Goal: Go to known website: Go to known website

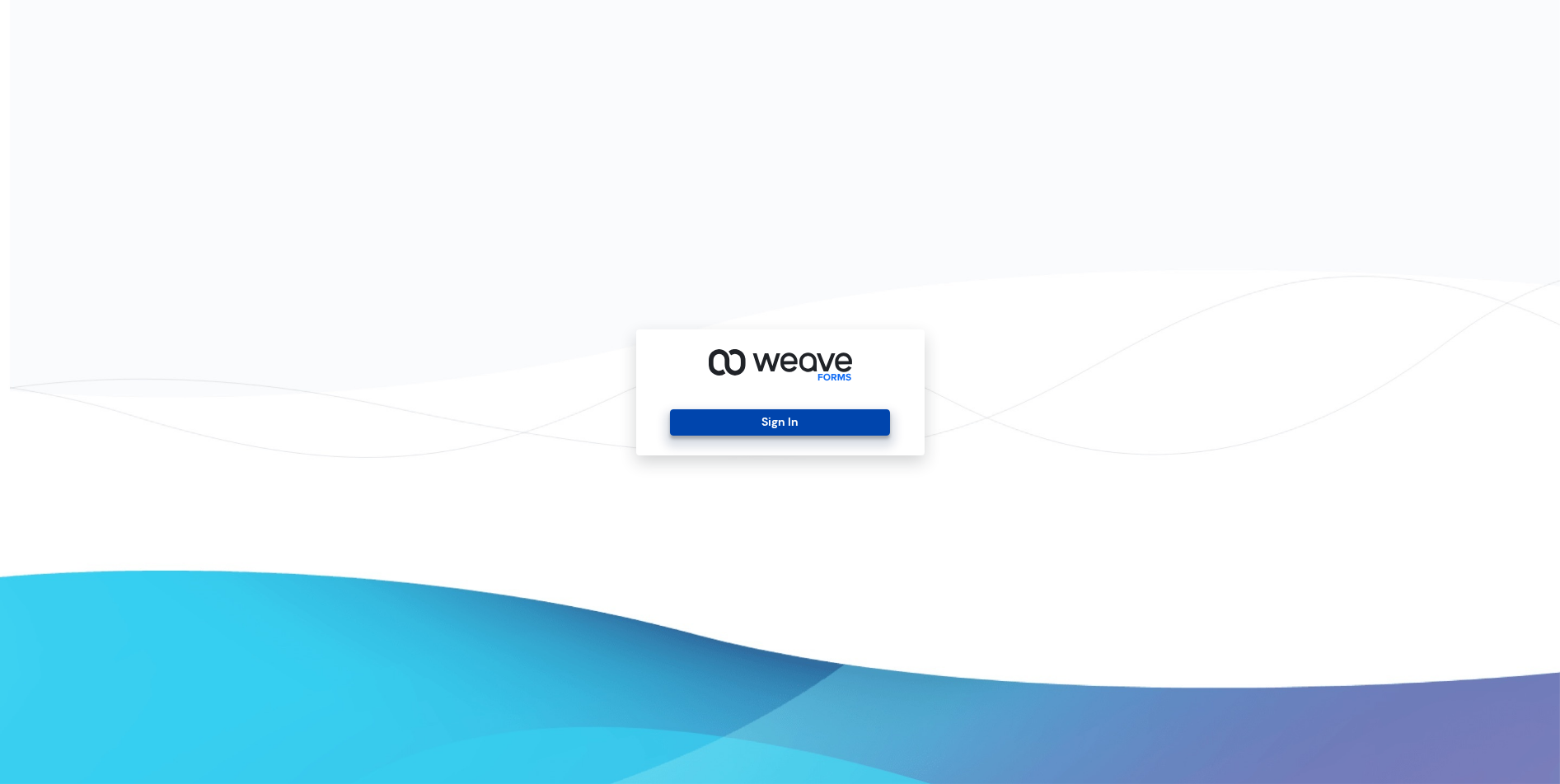
click at [778, 421] on button "Sign In" at bounding box center [780, 423] width 220 height 27
